Goal: Task Accomplishment & Management: Manage account settings

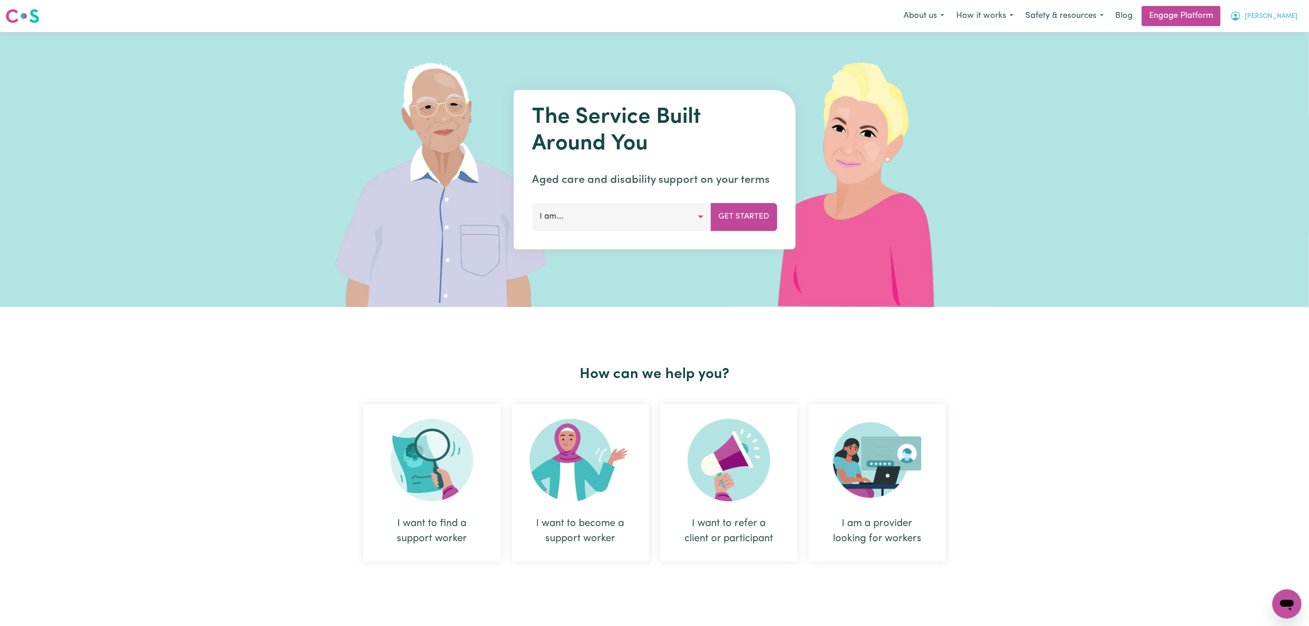
click at [1297, 10] on button "[PERSON_NAME]" at bounding box center [1264, 15] width 79 height 19
click at [1254, 38] on link "Logout" at bounding box center [1267, 35] width 72 height 17
click at [1287, 11] on link "Login" at bounding box center [1288, 16] width 32 height 20
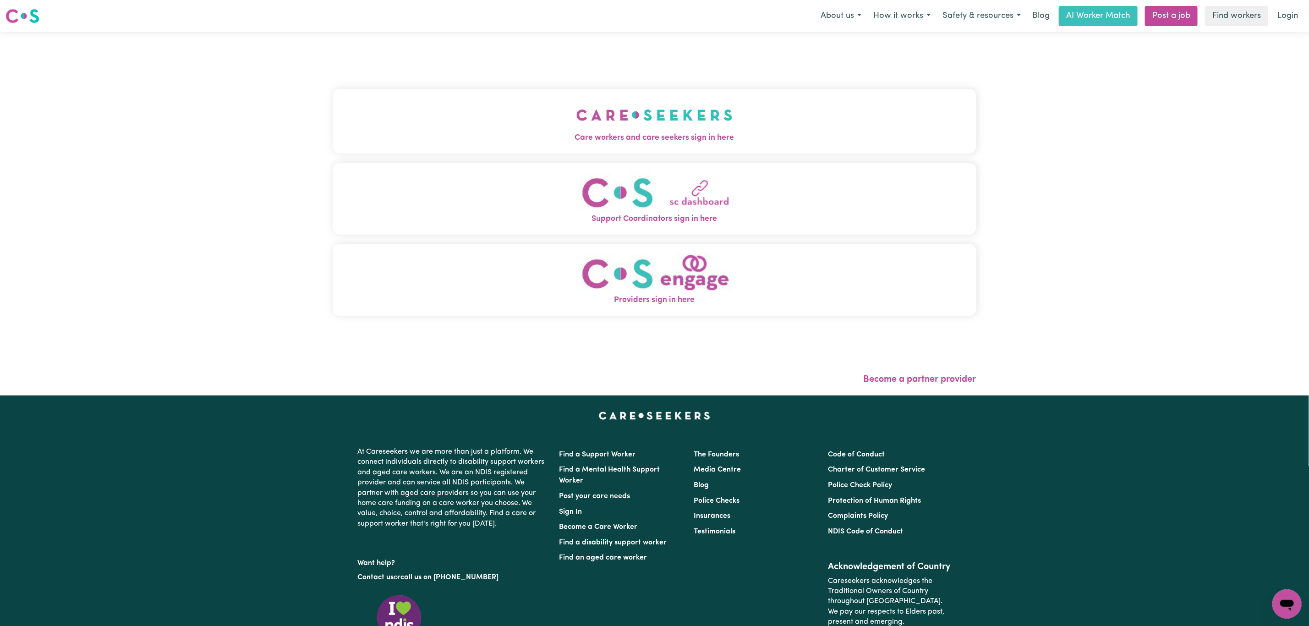
click at [454, 153] on button "Care workers and care seekers sign in here" at bounding box center [655, 121] width 644 height 64
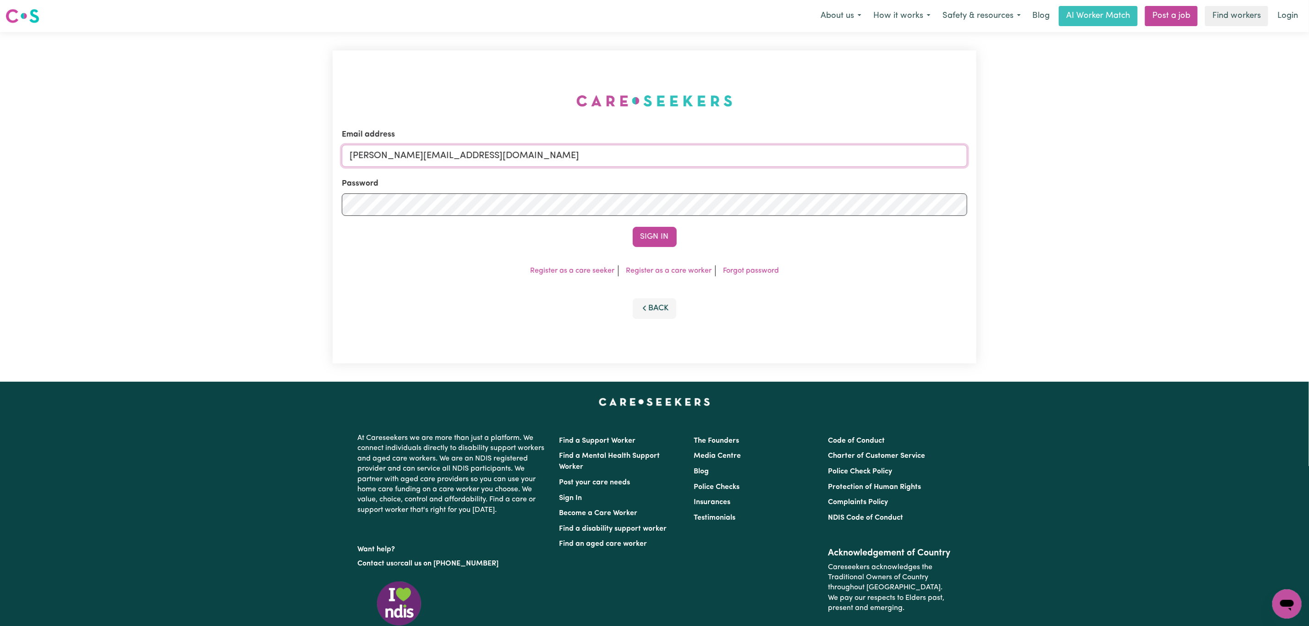
click at [498, 160] on input "[PERSON_NAME][EMAIL_ADDRESS][DOMAIN_NAME]" at bounding box center [655, 156] width 626 height 22
type input "[EMAIL_ADDRESS][PERSON_NAME][DOMAIN_NAME]"
click at [658, 234] on form "Email address [EMAIL_ADDRESS][PERSON_NAME][DOMAIN_NAME] Password Sign In" at bounding box center [655, 188] width 626 height 118
click at [658, 234] on button "Sign In" at bounding box center [655, 237] width 44 height 20
